Goal: Task Accomplishment & Management: Use online tool/utility

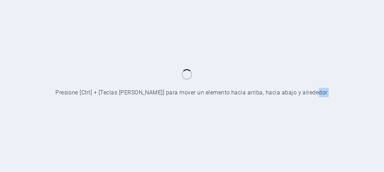
click at [330, 110] on body "[DOMAIN_NAME] Comenzar Presione [Ctrl] + [Teclas [PERSON_NAME]] para mover un e…" at bounding box center [192, 86] width 384 height 172
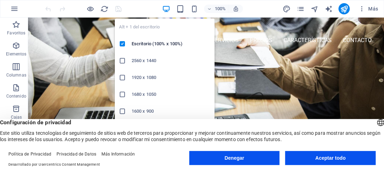
click at [167, 7] on icon "button" at bounding box center [166, 9] width 8 height 8
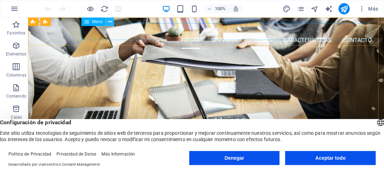
click at [110, 22] on icon at bounding box center [110, 21] width 4 height 7
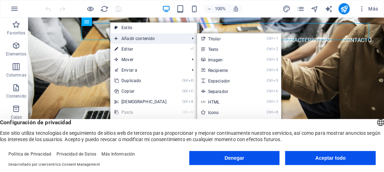
click at [126, 38] on font "Añadir contenido" at bounding box center [138, 38] width 33 height 5
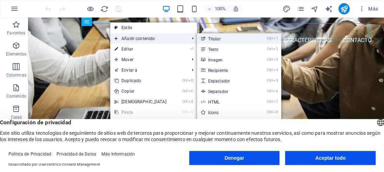
click at [209, 39] on font "Titular" at bounding box center [214, 39] width 13 height 5
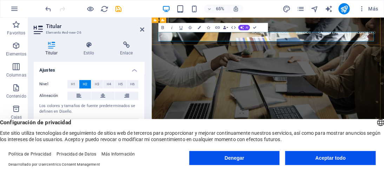
click at [270, 49] on h2 "Nuevo titular" at bounding box center [331, 56] width 332 height 14
click at [177, 49] on h2 at bounding box center [331, 56] width 332 height 14
click at [229, 97] on div "HERRAMIENTA DE LIDERAZGO PROFESIONAL" at bounding box center [331, 118] width 332 height 42
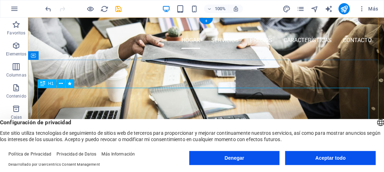
click at [70, 99] on div "HERRAMIENTA DE LIDERAZGO PROFESIONAL" at bounding box center [206, 118] width 332 height 42
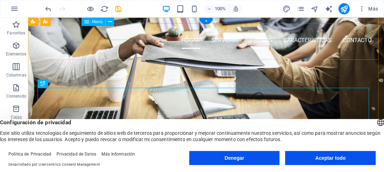
click at [187, 32] on nav "Hogar Servicios Precios Características Contacto" at bounding box center [206, 40] width 332 height 17
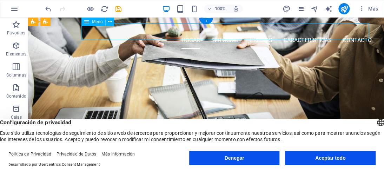
click at [187, 32] on nav "Hogar Servicios Precios Características Contacto" at bounding box center [206, 40] width 332 height 17
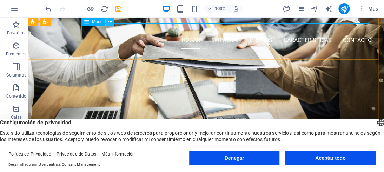
click at [111, 20] on icon at bounding box center [110, 21] width 4 height 7
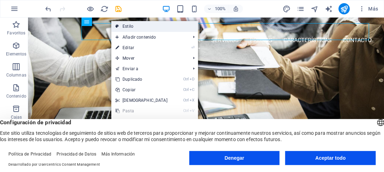
click at [125, 25] on font "Estilo" at bounding box center [128, 26] width 11 height 5
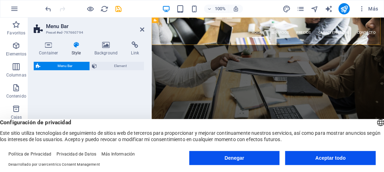
select select "rem"
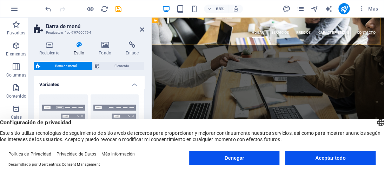
click at [76, 64] on font "Barra de menú" at bounding box center [66, 66] width 22 height 4
click at [102, 46] on icon at bounding box center [105, 44] width 24 height 7
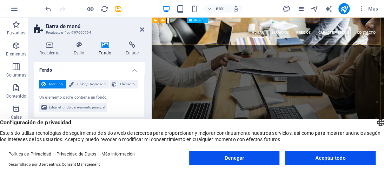
click at [305, 32] on nav "Hogar Servicios Precios Características Contacto" at bounding box center [331, 40] width 332 height 17
click at [250, 100] on div "HERRAMIENTA DE LIDERAZGO PROFESIONAL" at bounding box center [331, 118] width 332 height 42
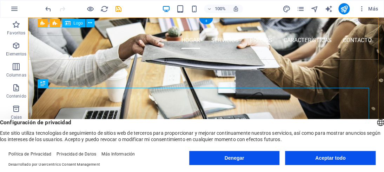
click at [74, 31] on div at bounding box center [206, 27] width 332 height 9
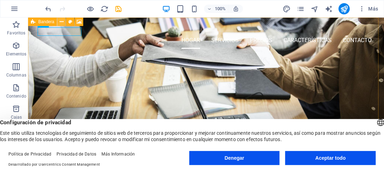
click at [61, 21] on icon at bounding box center [62, 21] width 4 height 7
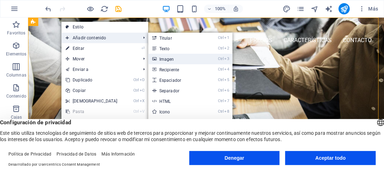
click at [164, 59] on font "Imagen" at bounding box center [167, 59] width 15 height 5
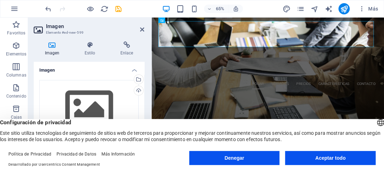
click at [39, 28] on icon at bounding box center [39, 29] width 11 height 11
click at [14, 7] on icon "button" at bounding box center [14, 9] width 8 height 8
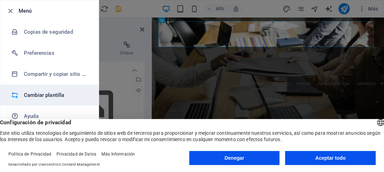
click at [52, 95] on font "Cambiar plantilla" at bounding box center [44, 95] width 40 height 6
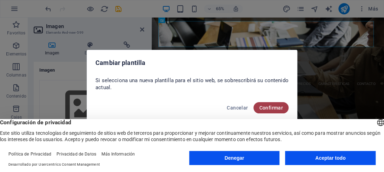
click at [271, 105] on font "Confirmar" at bounding box center [271, 108] width 24 height 6
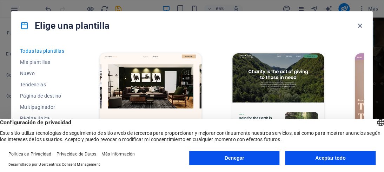
scroll to position [748, 0]
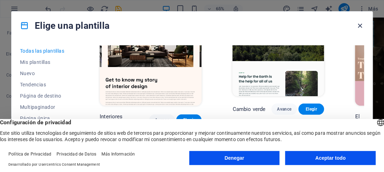
click at [360, 25] on icon "button" at bounding box center [360, 26] width 8 height 8
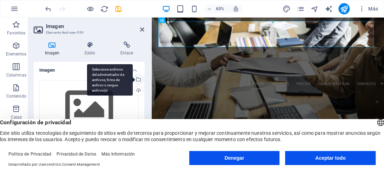
click at [138, 78] on div "Seleccione archivos del administrador de archivos, fotos de archivo o cargue ar…" at bounding box center [138, 80] width 11 height 11
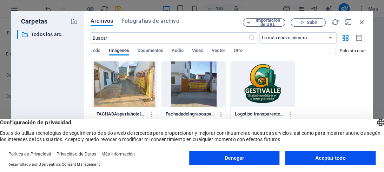
click at [265, 85] on div at bounding box center [263, 84] width 64 height 46
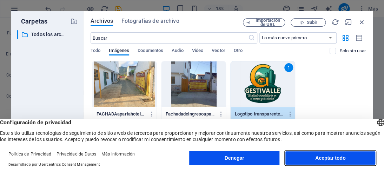
click at [318, 158] on font "Aceptar todo" at bounding box center [331, 158] width 30 height 6
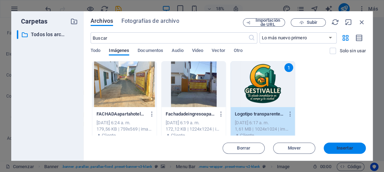
click at [351, 145] on button "Insertar" at bounding box center [345, 148] width 42 height 11
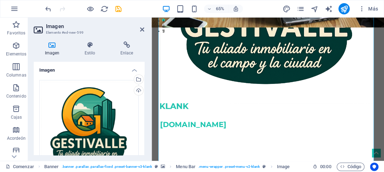
scroll to position [0, 0]
